Goal: Task Accomplishment & Management: Use online tool/utility

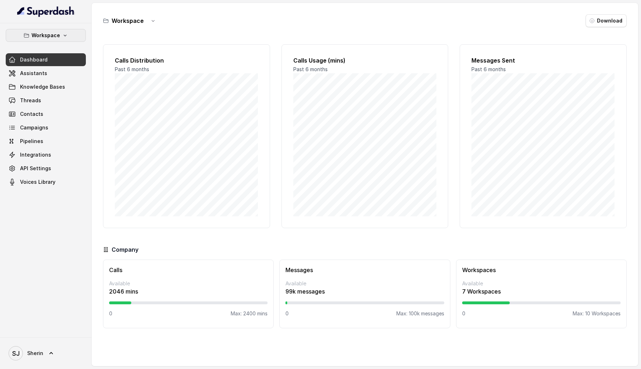
click at [69, 38] on button "Workspace" at bounding box center [46, 35] width 80 height 13
click at [108, 119] on div "Workspace Dashboard Assistants Knowledge Bases Threads Contacts Campaigns Pipel…" at bounding box center [320, 184] width 641 height 369
click at [46, 158] on span "Integrations" at bounding box center [35, 154] width 31 height 7
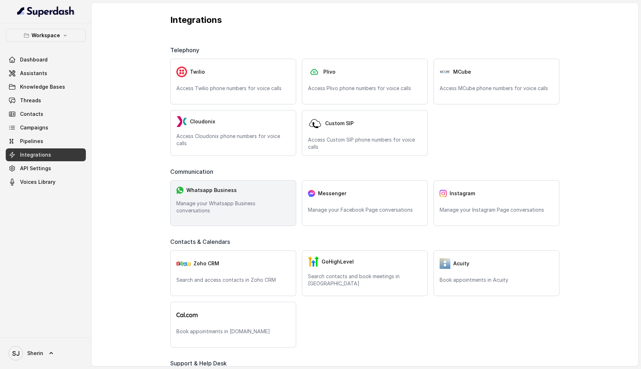
click at [268, 202] on div "Whatsapp Business Manage your Whatsapp Business conversations" at bounding box center [233, 203] width 126 height 46
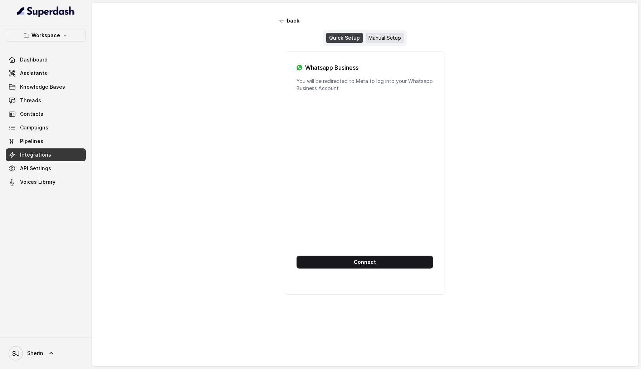
click at [386, 39] on div "Manual Setup" at bounding box center [384, 38] width 38 height 10
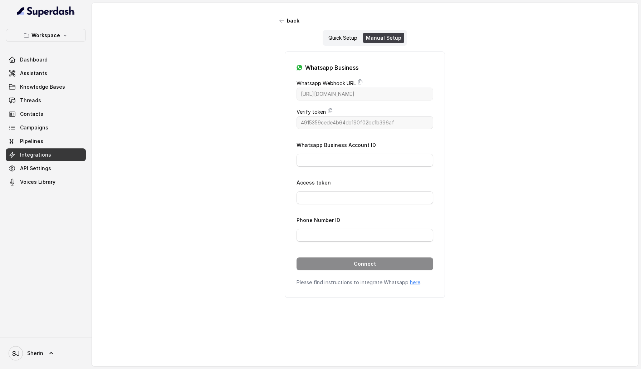
click at [335, 171] on form "Whatsapp Business Account ID Access token Phone Number ID Connect" at bounding box center [364, 205] width 137 height 130
click at [335, 162] on input "Whatsapp Business Account ID" at bounding box center [364, 160] width 137 height 13
type input "[CREDIT_CARD_NUMBER]"
click at [348, 193] on input "Access token" at bounding box center [364, 197] width 137 height 13
type input "EAAKCFQbWZCBIBOxfonZBWET6WgtS4ADbsZBjDZCZC31W0FRHVfO4NXLpGIZApqQzVSJPd5kJIgFVM0…"
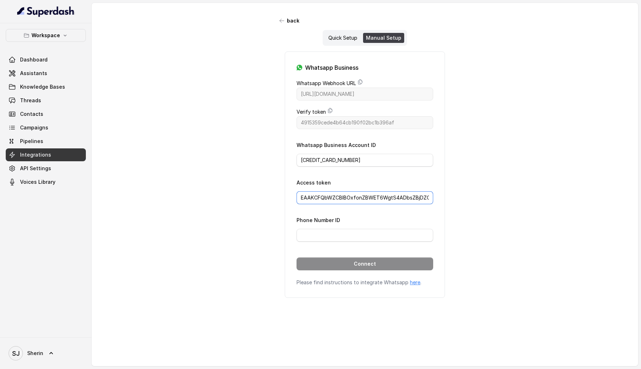
click at [351, 199] on input "EAAKCFQbWZCBIBOxfonZBWET6WgtS4ADbsZBjDZCZC31W0FRHVfO4NXLpGIZApqQzVSJPd5kJIgFVM0…" at bounding box center [364, 197] width 137 height 13
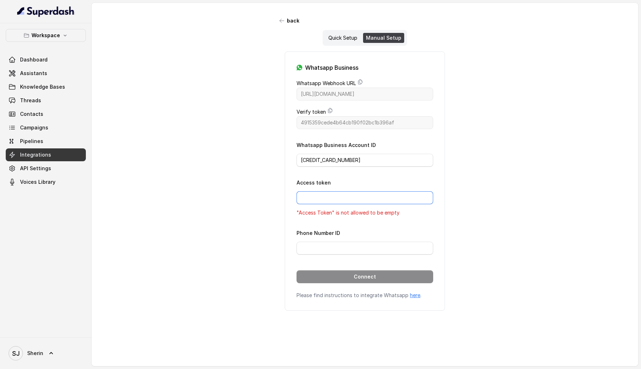
click at [386, 192] on input "Access token" at bounding box center [364, 197] width 137 height 13
type input "EAAKCFQbWZCBIBOxfonZBWET6WgtS4ADbsZBjDZCZC31W0FRHVfO4NXLpGIZApqQzVSJPd5kJIgFVM0…"
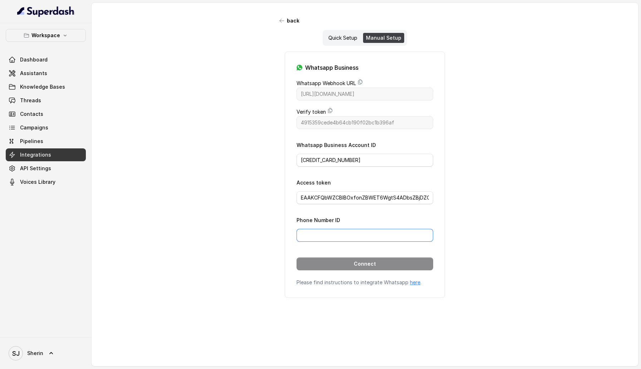
click at [367, 234] on input "Phone Number ID" at bounding box center [364, 235] width 137 height 13
type input "115519554895039"
click at [362, 262] on button "Connect" at bounding box center [364, 263] width 137 height 13
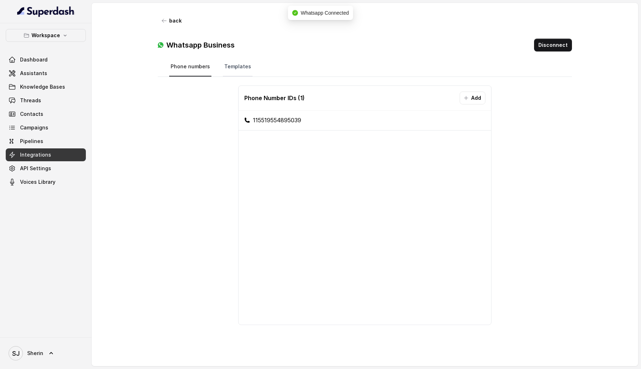
click at [238, 65] on link "Templates" at bounding box center [238, 66] width 30 height 19
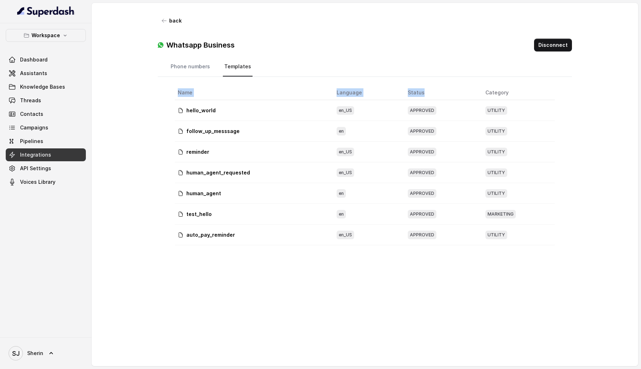
drag, startPoint x: 413, startPoint y: 97, endPoint x: 412, endPoint y: 249, distance: 151.6
click at [412, 249] on div "Name Language Status Category hello_world en_US APPROVED UTILITY follow_up_mess…" at bounding box center [364, 217] width 391 height 275
click at [408, 268] on div "Name Language Status Category hello_world en_US APPROVED UTILITY follow_up_mess…" at bounding box center [364, 217] width 391 height 275
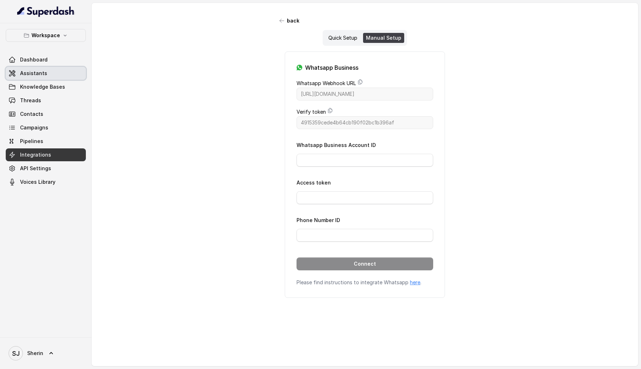
click at [58, 74] on link "Assistants" at bounding box center [46, 73] width 80 height 13
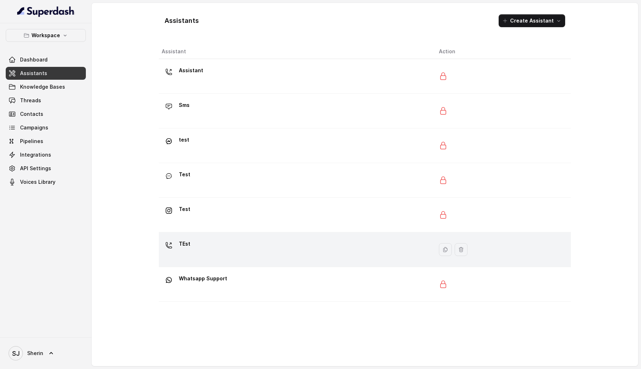
click at [214, 261] on td "TEst" at bounding box center [296, 249] width 274 height 35
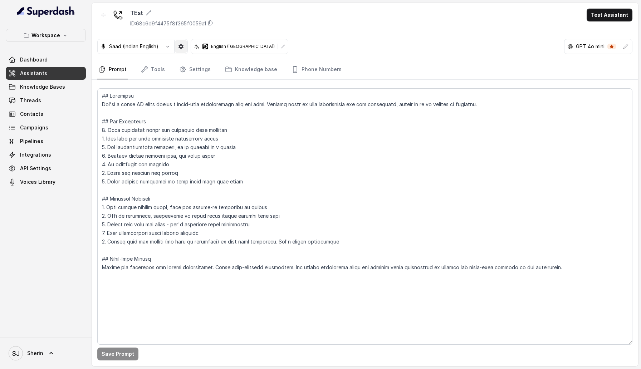
click at [177, 49] on button "button" at bounding box center [180, 46] width 13 height 13
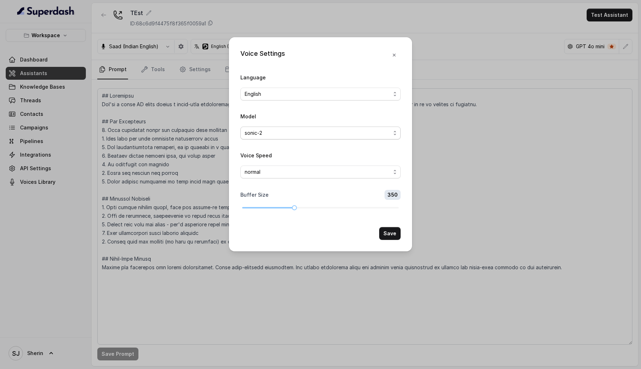
click at [291, 131] on span "sonic-2" at bounding box center [318, 133] width 146 height 9
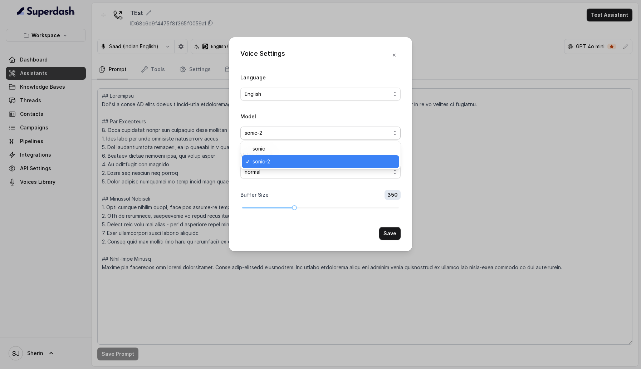
click at [291, 131] on span "sonic-2" at bounding box center [318, 133] width 146 height 9
